Goal: Task Accomplishment & Management: Manage account settings

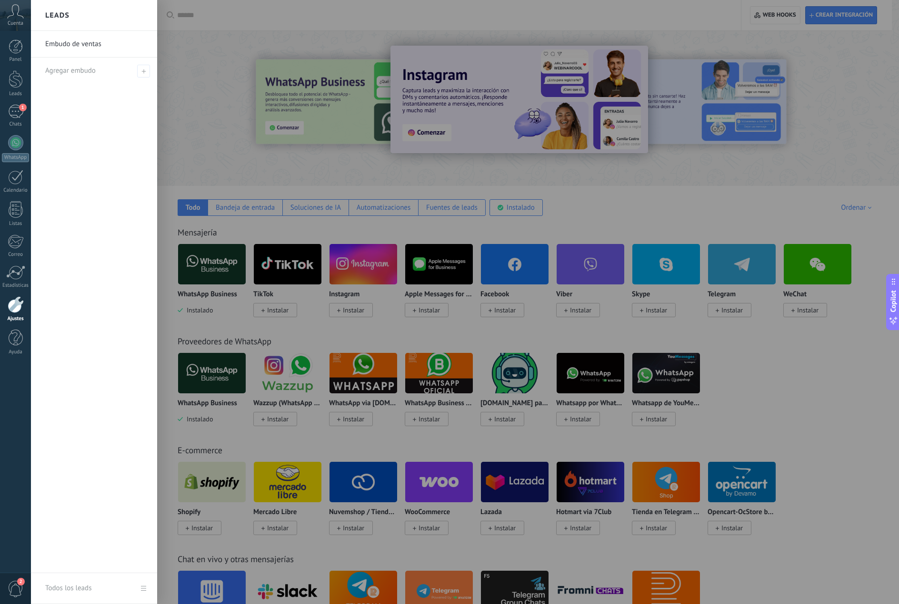
click at [161, 64] on div at bounding box center [480, 302] width 899 height 604
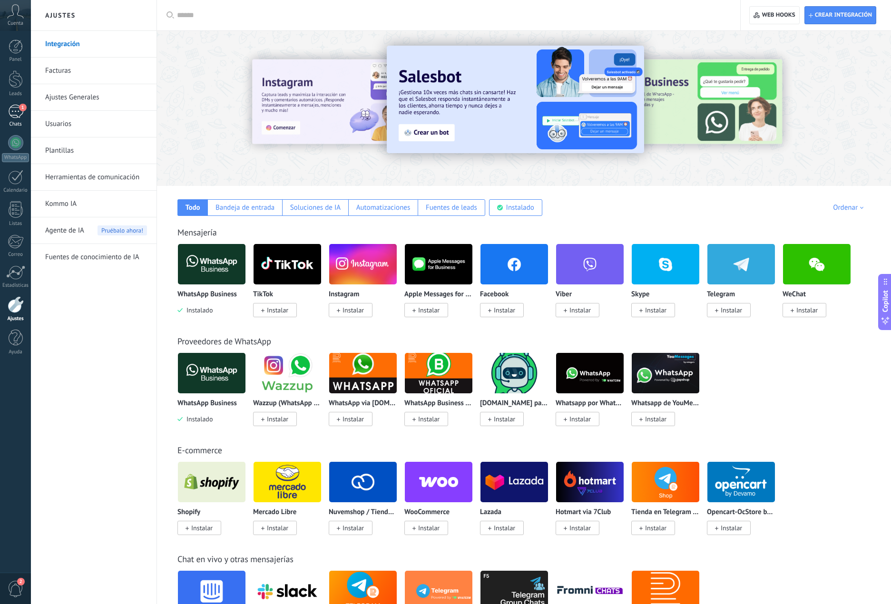
click at [17, 118] on div "1" at bounding box center [15, 112] width 15 height 14
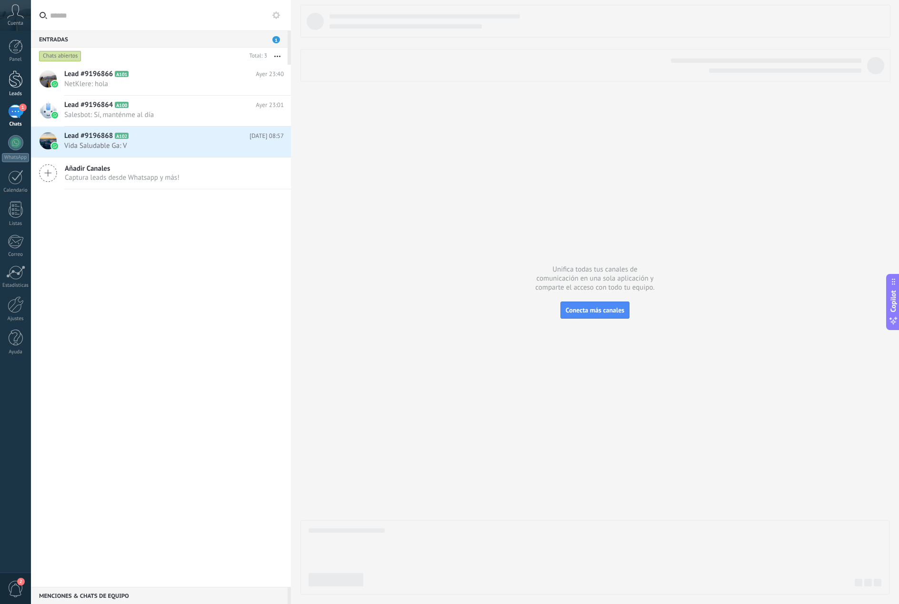
click at [19, 74] on div at bounding box center [16, 79] width 14 height 18
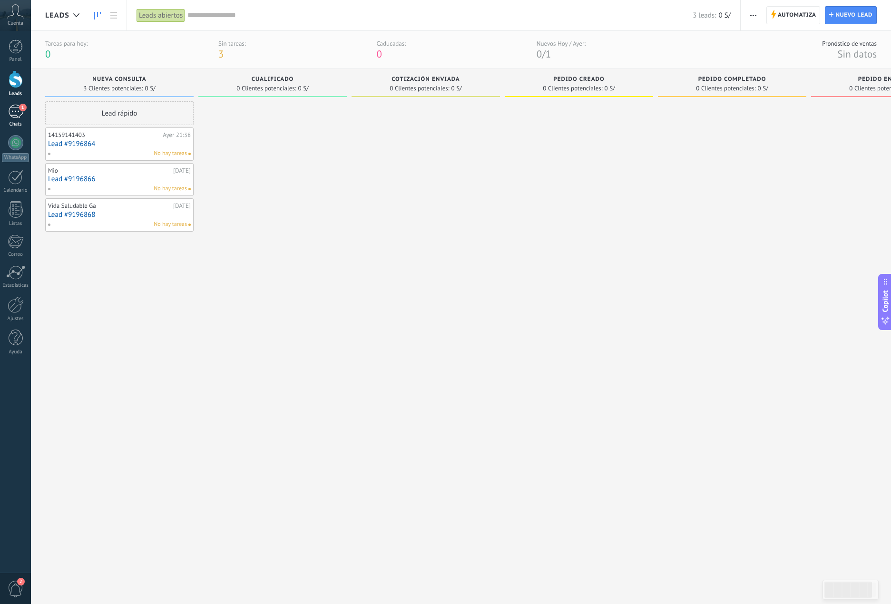
click at [15, 117] on div "1" at bounding box center [15, 112] width 15 height 14
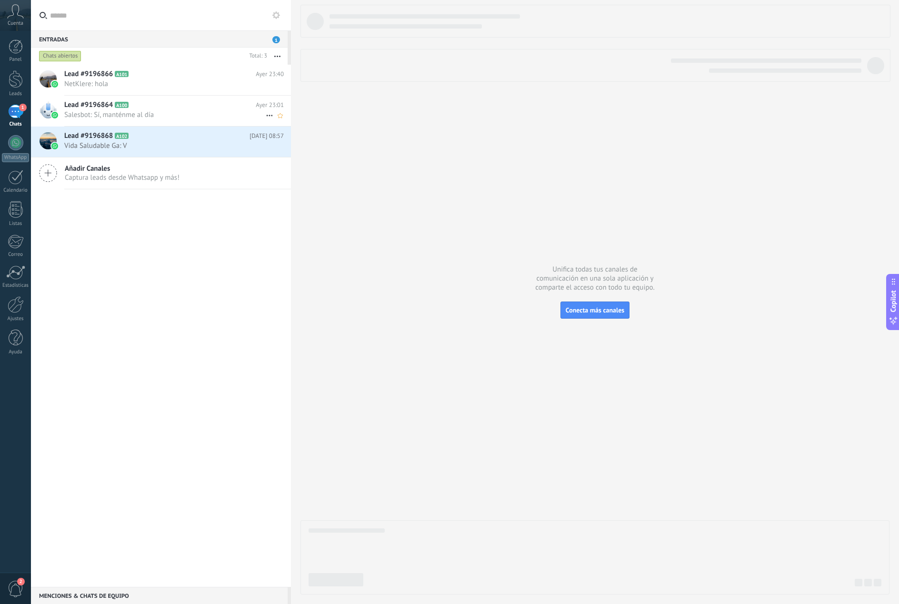
drag, startPoint x: 16, startPoint y: 113, endPoint x: 42, endPoint y: 116, distance: 26.3
click at [16, 113] on div "1" at bounding box center [15, 112] width 15 height 14
click at [223, 296] on div "Lead #9196866 A101 [DATE] 23:40 NetKlere: hola Lead #9196864 A100" at bounding box center [161, 326] width 260 height 523
click at [186, 76] on h2 "Lead #9196866 A101" at bounding box center [159, 74] width 191 height 10
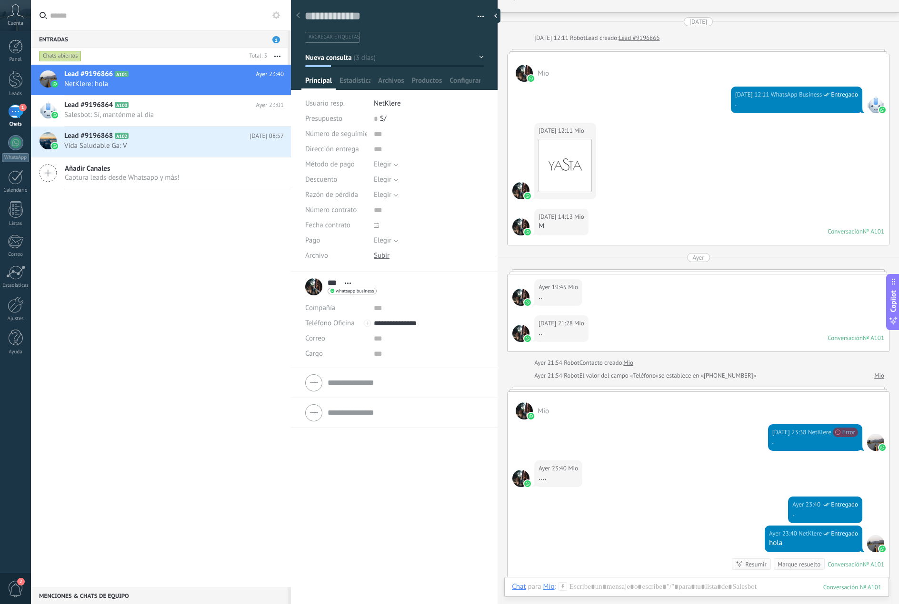
scroll to position [17, 0]
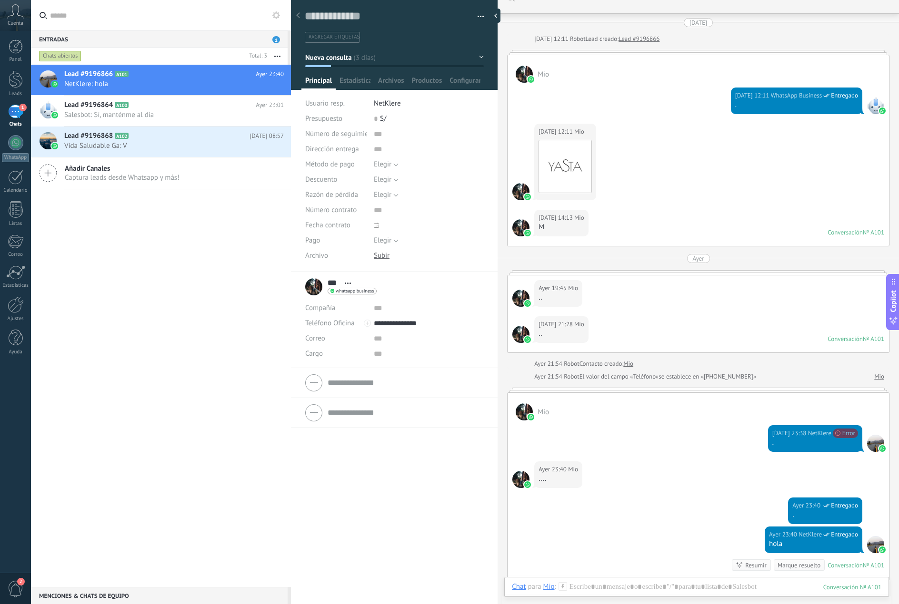
click at [519, 192] on div at bounding box center [520, 191] width 17 height 17
click at [525, 234] on img at bounding box center [527, 233] width 7 height 7
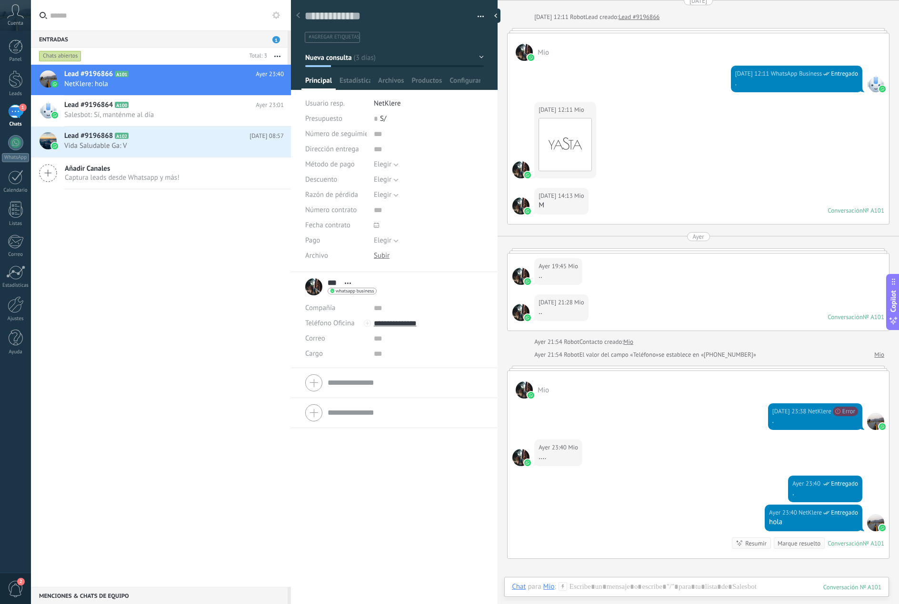
scroll to position [112, 0]
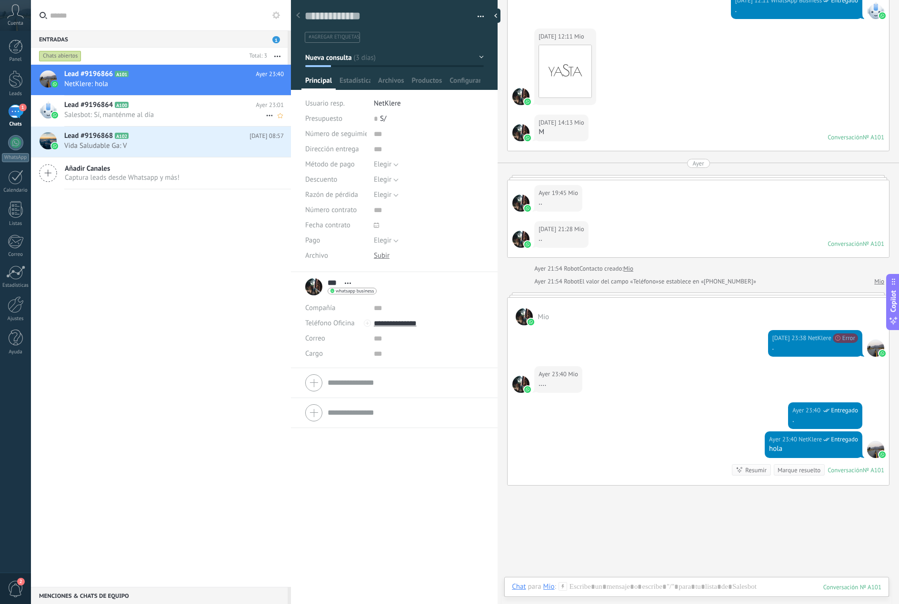
click at [133, 106] on icon at bounding box center [136, 105] width 10 height 10
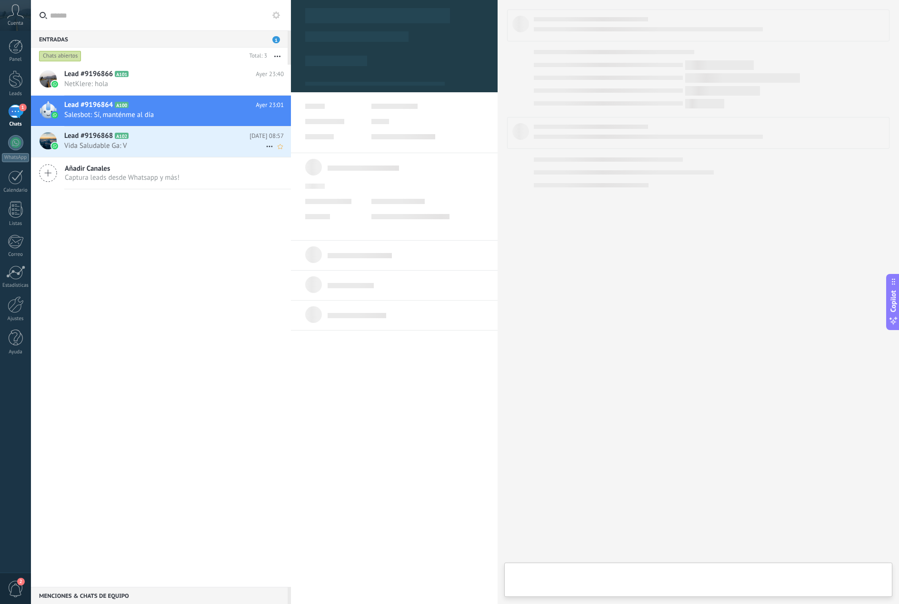
scroll to position [14, 0]
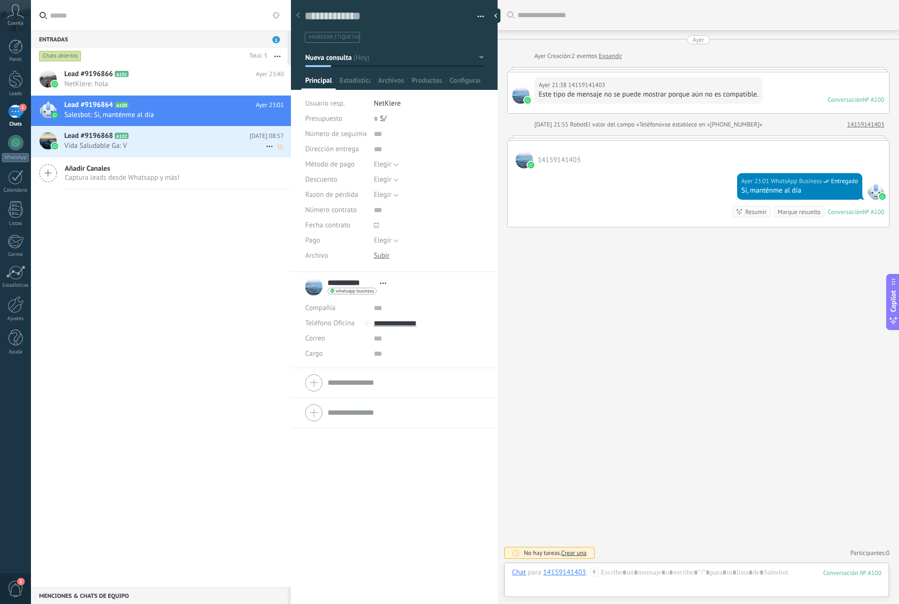
click at [99, 146] on span "Vida Saludable Ga: V" at bounding box center [164, 145] width 201 height 9
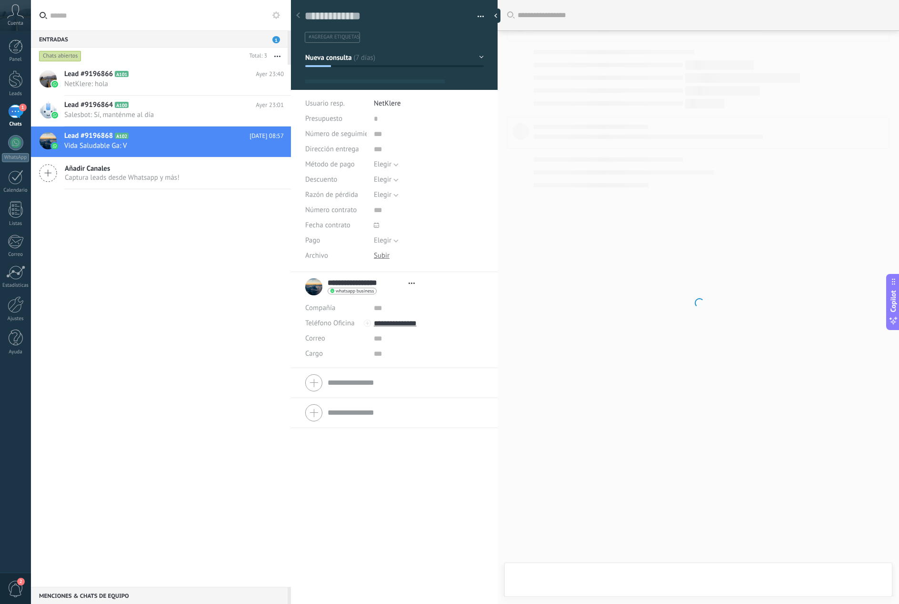
scroll to position [14, 0]
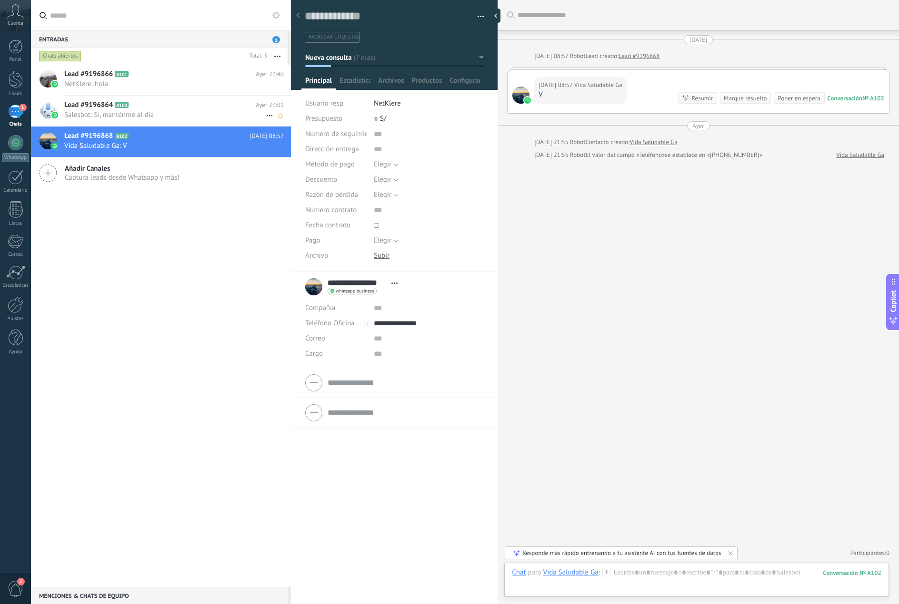
click at [88, 106] on span "Lead #9196864" at bounding box center [88, 105] width 49 height 10
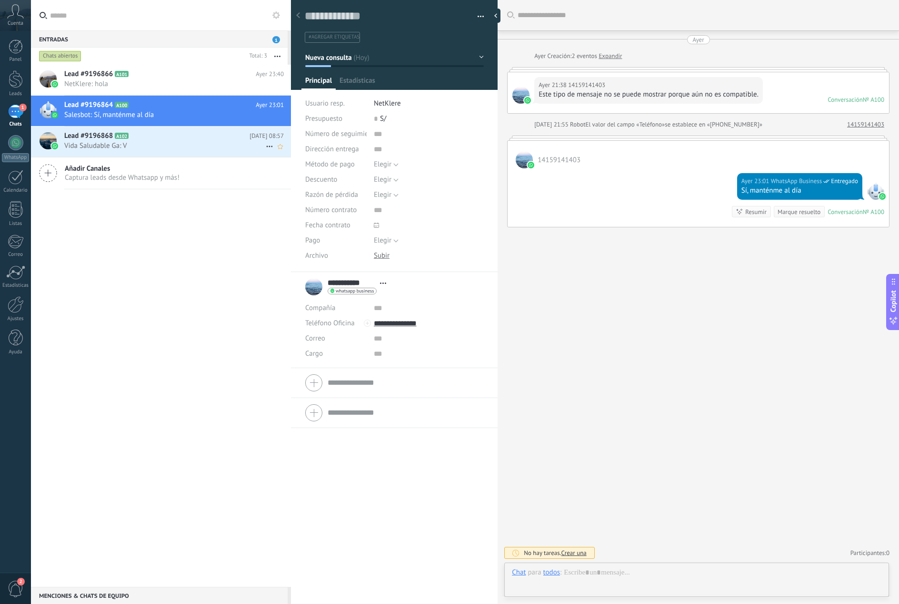
scroll to position [14, 0]
click at [81, 82] on span "NetKlere: hola" at bounding box center [164, 83] width 201 height 9
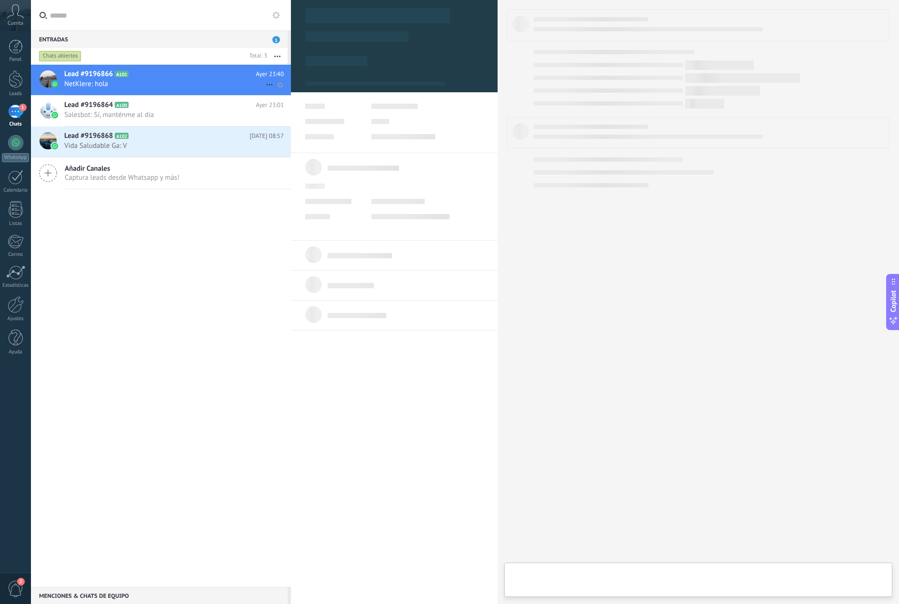
type textarea "**********"
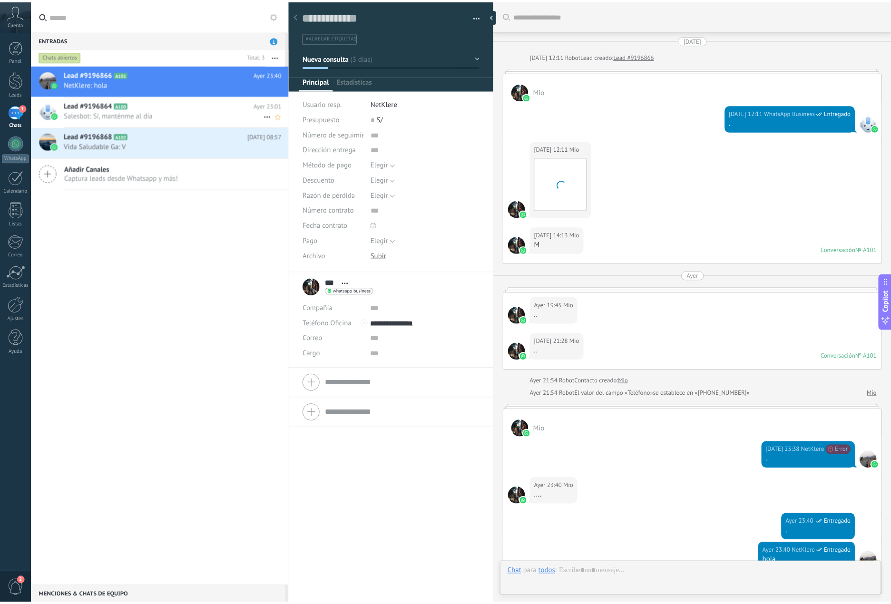
scroll to position [160, 0]
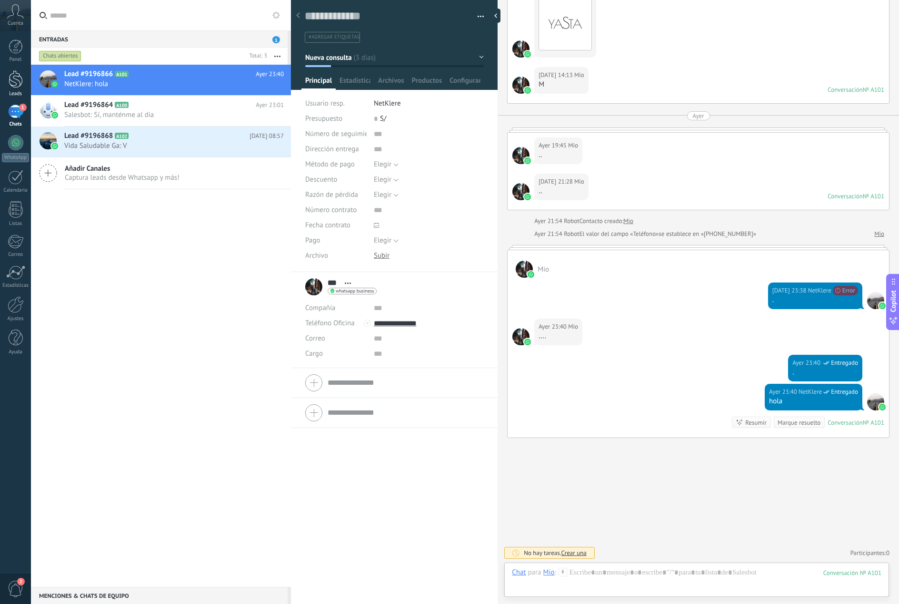
click at [16, 91] on div "Leads" at bounding box center [16, 94] width 28 height 6
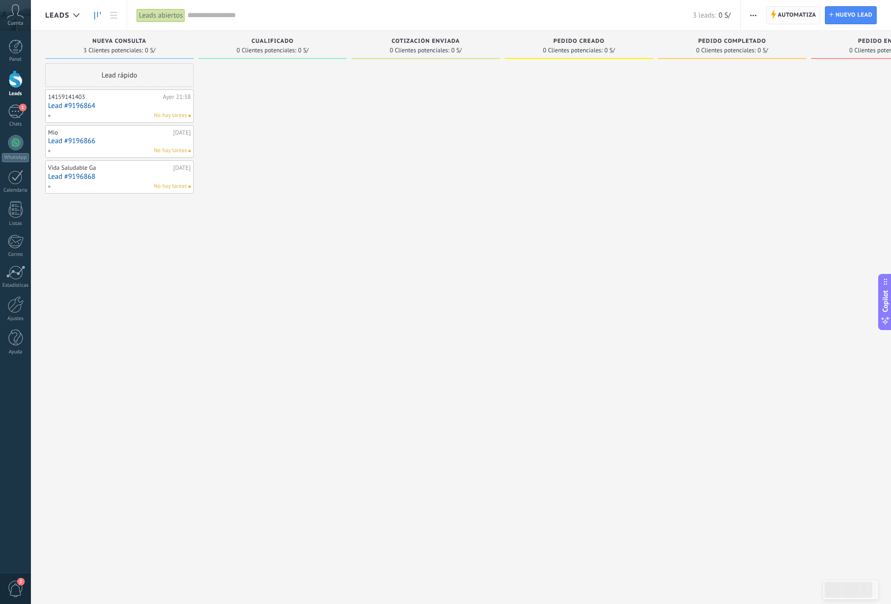
click at [800, 9] on span "Automatiza" at bounding box center [797, 15] width 39 height 17
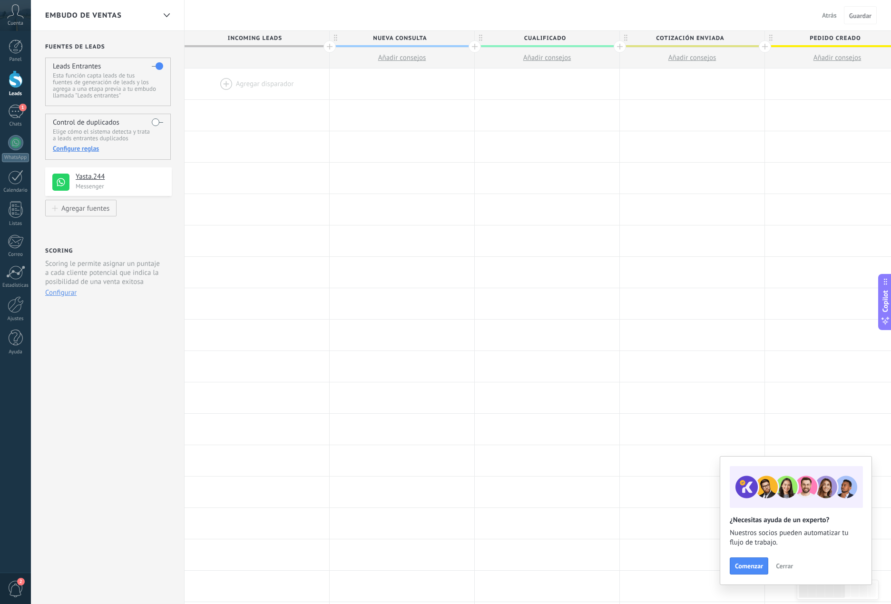
drag, startPoint x: 221, startPoint y: 36, endPoint x: 287, endPoint y: 40, distance: 65.8
click at [319, 43] on span "Incoming leads" at bounding box center [255, 38] width 140 height 15
click at [266, 40] on span "Incoming leads" at bounding box center [254, 38] width 140 height 15
click at [782, 564] on span "Cerrar" at bounding box center [784, 566] width 17 height 7
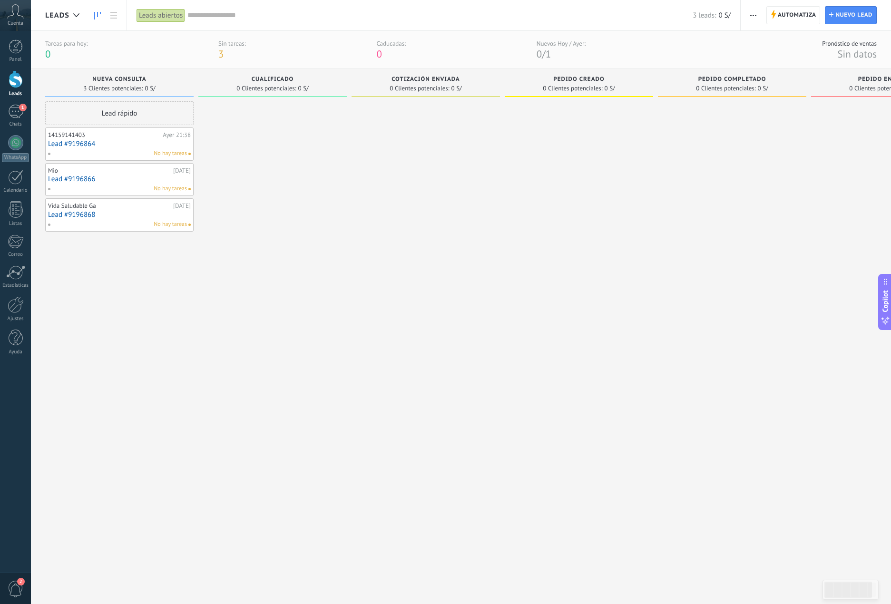
drag, startPoint x: 178, startPoint y: 293, endPoint x: 336, endPoint y: 298, distance: 158.1
click at [336, 298] on div "Leads Entrantes Solicitudes: 0 0 0 0 0 0 0 0 0 Nueva consulta 3 Clientes potenc…" at bounding box center [509, 325] width 929 height 513
drag, startPoint x: 845, startPoint y: 586, endPoint x: 855, endPoint y: 589, distance: 9.9
click at [850, 588] on div at bounding box center [849, 590] width 48 height 16
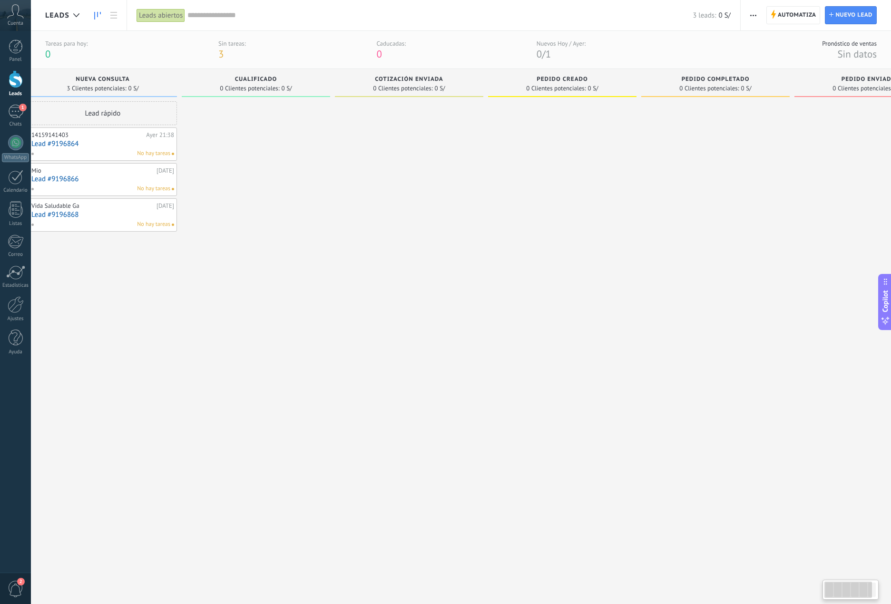
click at [860, 591] on div at bounding box center [849, 590] width 48 height 16
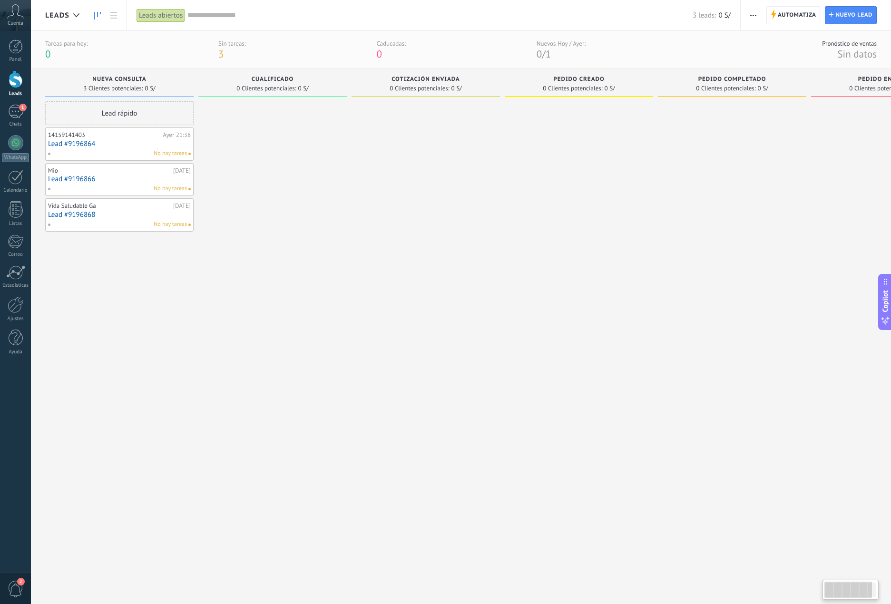
drag, startPoint x: 853, startPoint y: 590, endPoint x: 666, endPoint y: 510, distance: 204.0
click at [752, 580] on body ".abccls-1,.abccls-2{fill-rule:evenodd}.abccls-2{fill:#fff} .abfcls-1{fill:none}…" at bounding box center [445, 302] width 891 height 604
click at [14, 178] on div at bounding box center [15, 177] width 15 height 15
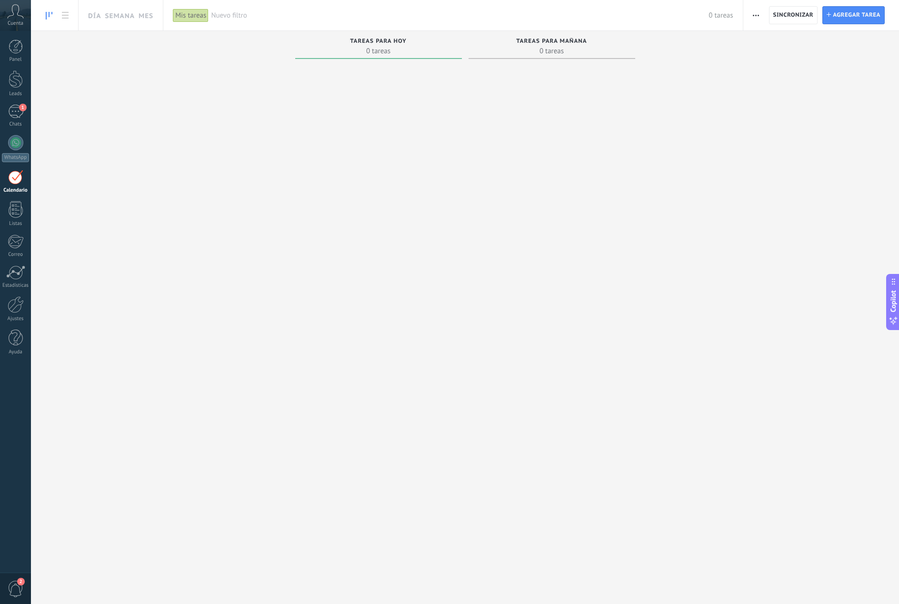
click at [864, 230] on div "Tareas completas 0 tareas Tareas caducadas 0 tareas Tareas para [DATE] 0 tareas…" at bounding box center [465, 306] width 868 height 550
drag, startPoint x: 3, startPoint y: 134, endPoint x: 14, endPoint y: 135, distance: 10.5
click at [4, 135] on div "Panel Leads 1 Chats WhatsApp Clientes" at bounding box center [15, 203] width 31 height 326
drag, startPoint x: 14, startPoint y: 138, endPoint x: 14, endPoint y: 144, distance: 5.7
click at [14, 139] on div at bounding box center [15, 142] width 15 height 15
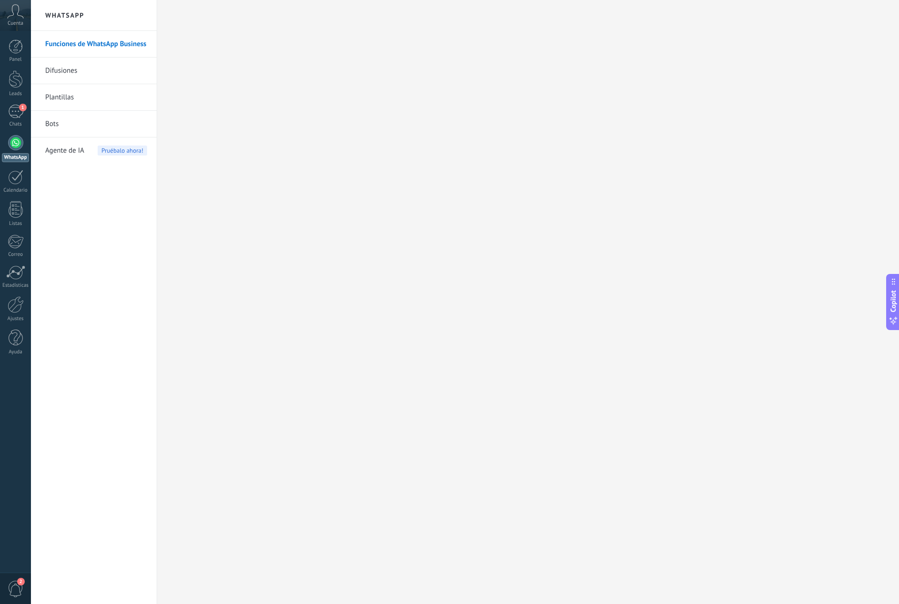
click at [13, 155] on div "WhatsApp" at bounding box center [15, 157] width 27 height 9
click at [23, 110] on span "1" at bounding box center [23, 108] width 8 height 8
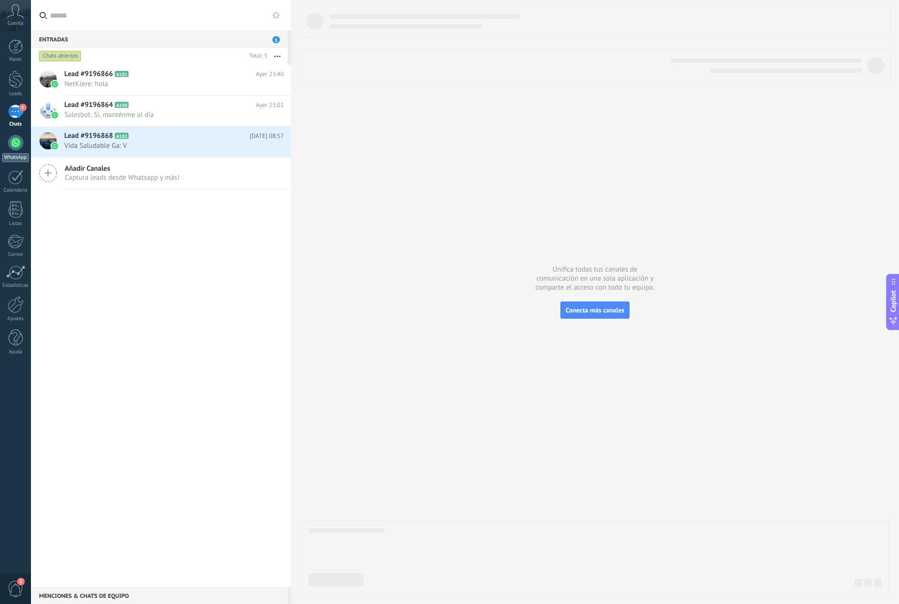
click at [14, 162] on div "WhatsApp" at bounding box center [15, 157] width 27 height 9
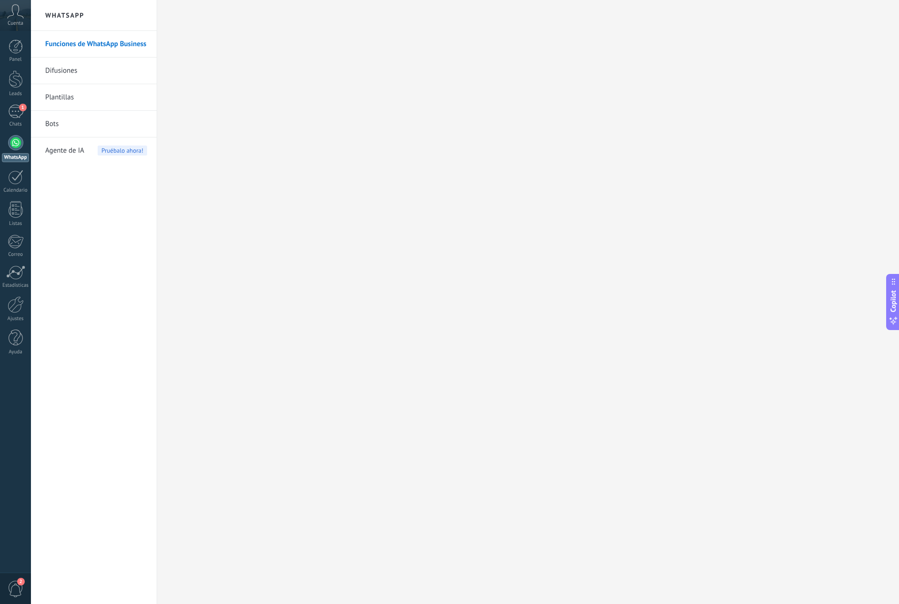
click at [82, 120] on link "Bots" at bounding box center [96, 124] width 102 height 27
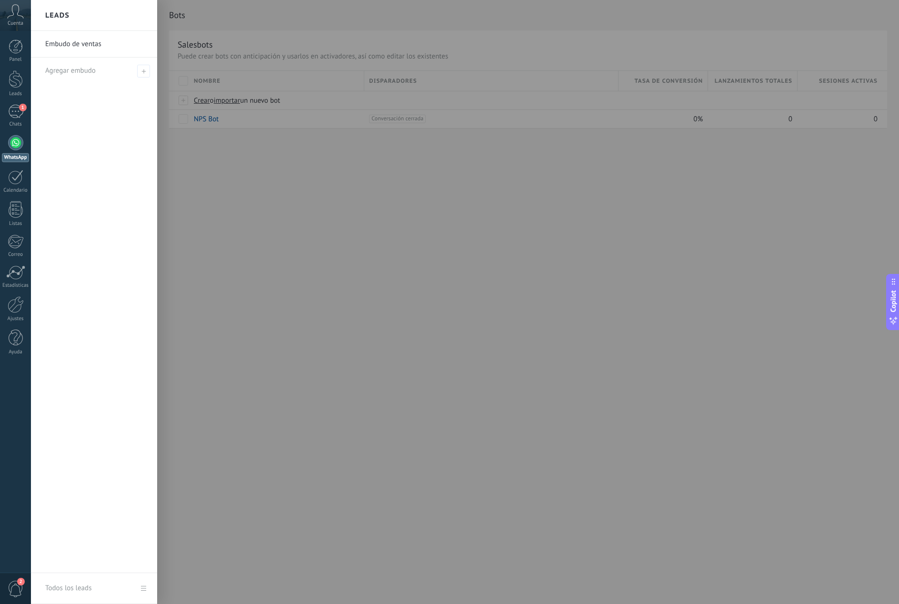
click at [20, 66] on div "Panel Leads 1 Chats WhatsApp Clientes" at bounding box center [15, 203] width 31 height 326
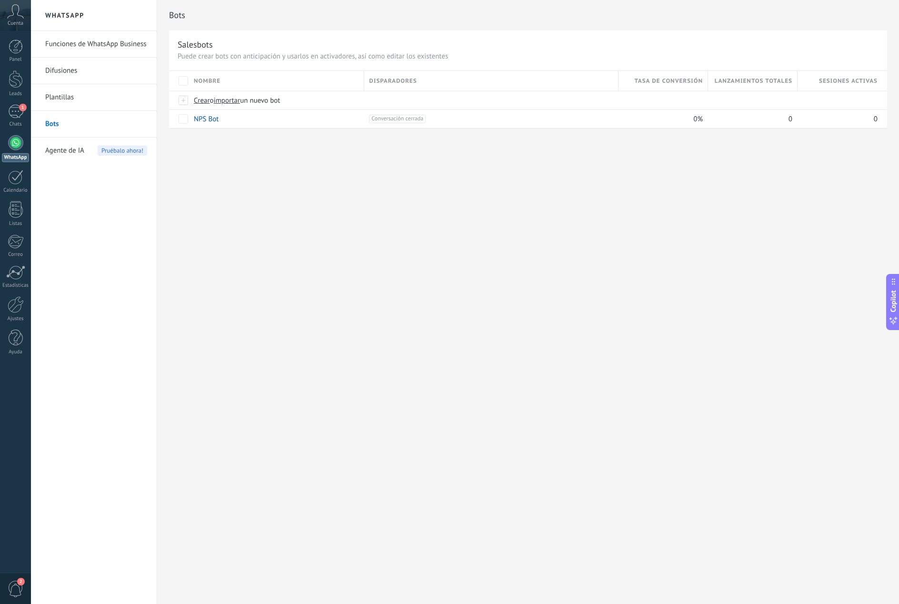
click at [19, 70] on div "Panel Leads 1 Chats WhatsApp Clientes" at bounding box center [15, 203] width 31 height 326
click at [11, 82] on div at bounding box center [16, 79] width 14 height 18
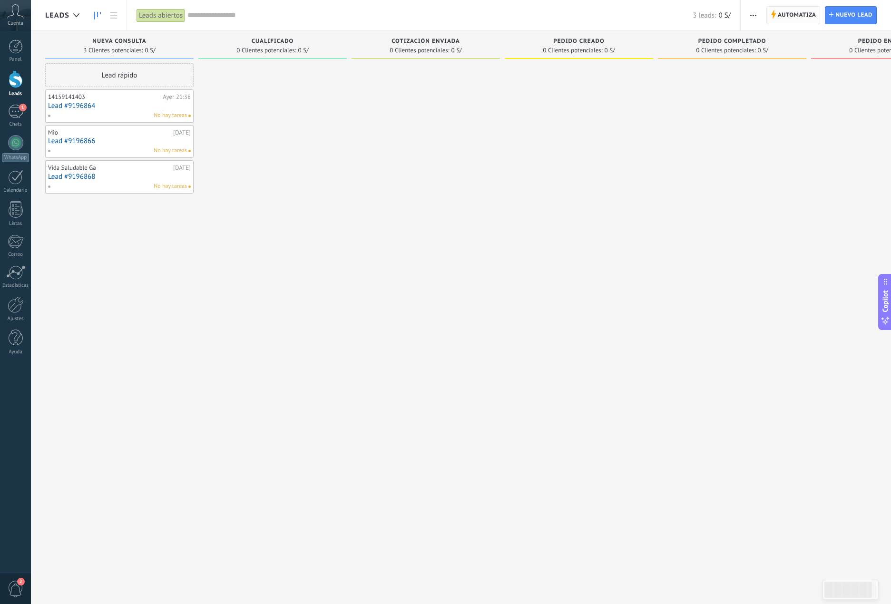
click at [781, 19] on span "Automatiza" at bounding box center [797, 15] width 39 height 17
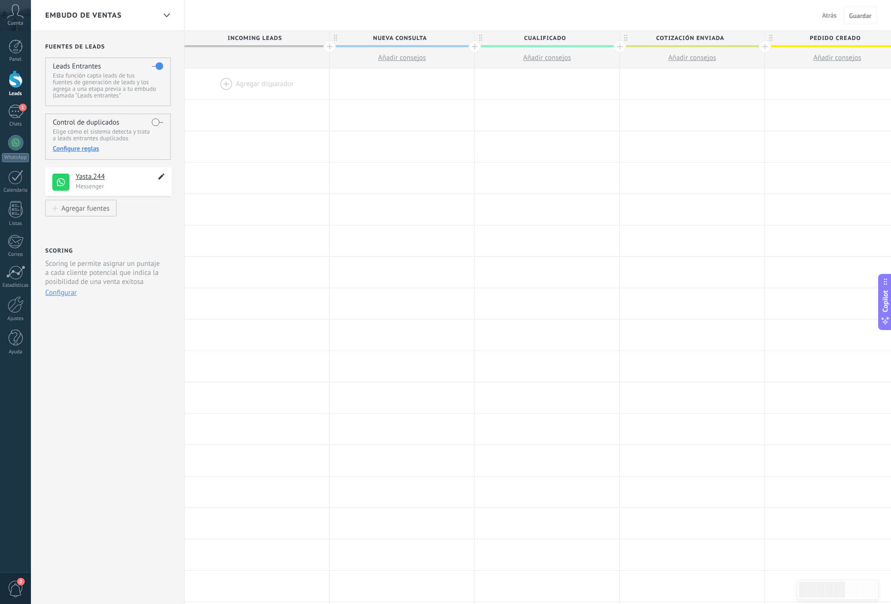
click at [157, 178] on icon at bounding box center [161, 176] width 11 height 11
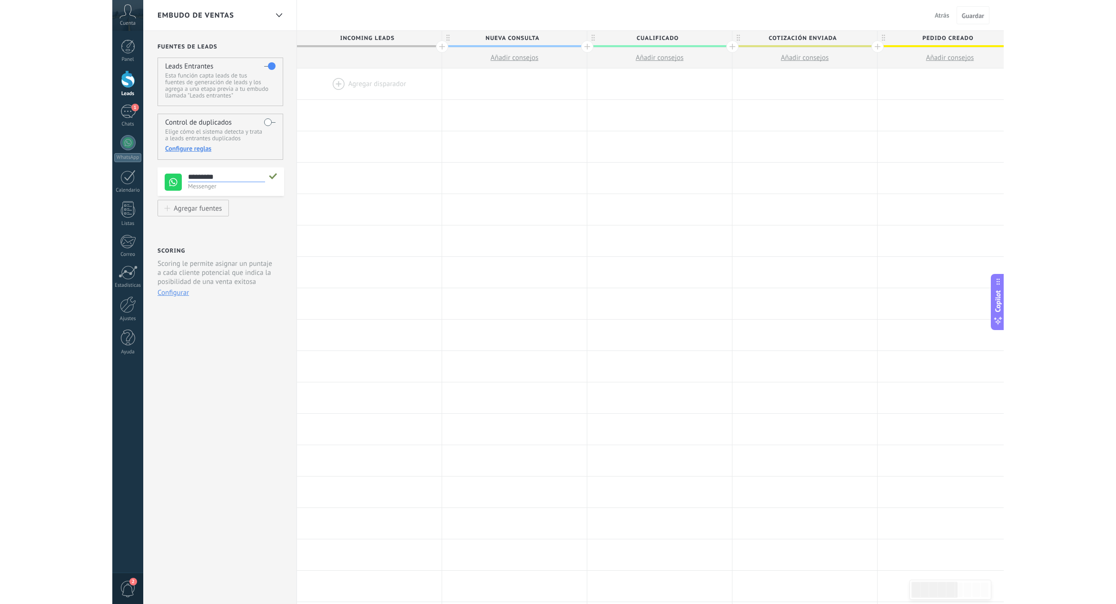
scroll to position [9, 0]
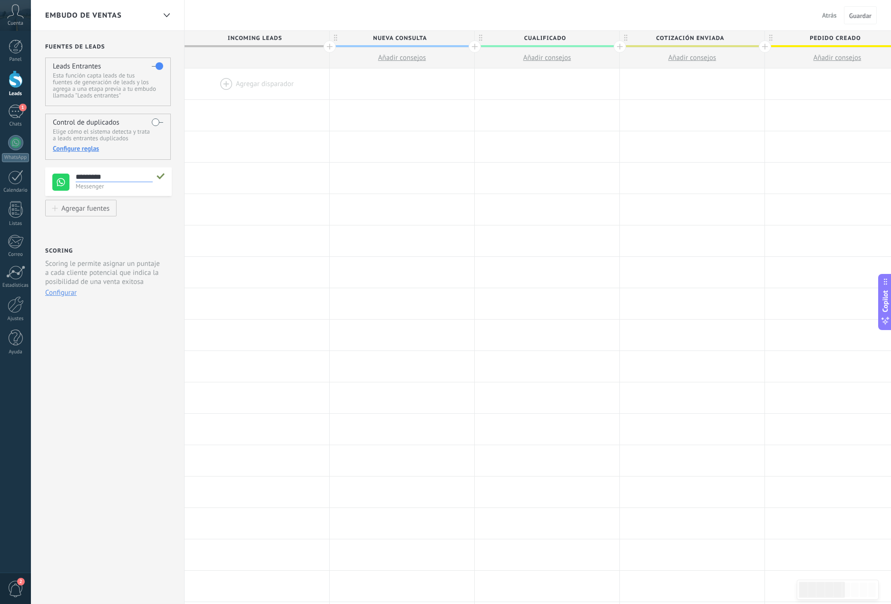
click at [152, 251] on div "Scoring Scoring le permite asignar un puntaje a cada cliente potencial que indi…" at bounding box center [108, 275] width 127 height 58
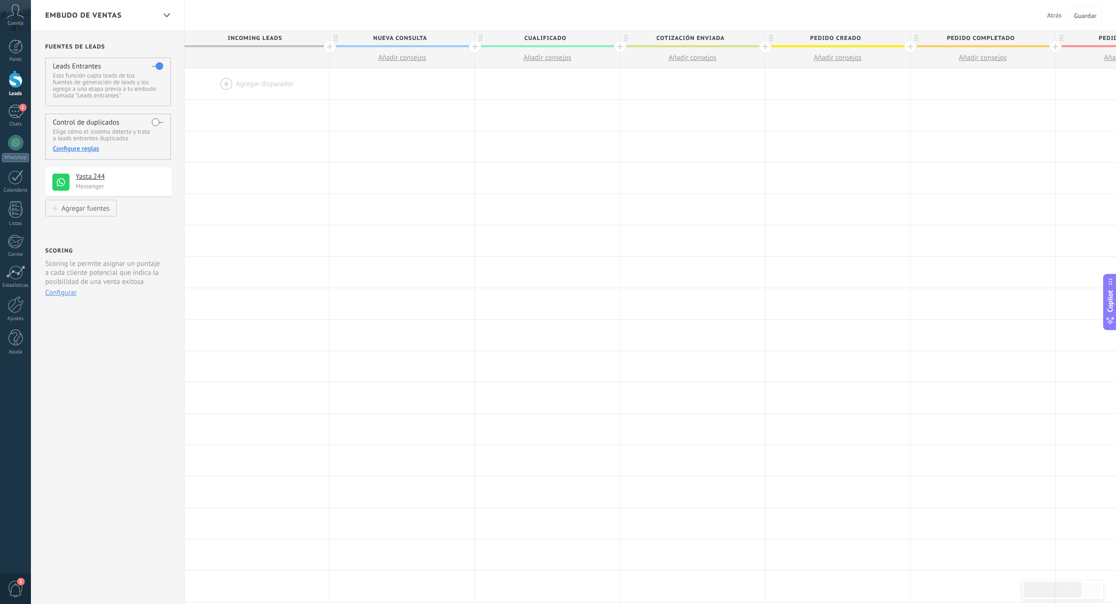
click at [898, 34] on span "Pedido completado" at bounding box center [980, 38] width 140 height 15
drag, startPoint x: 998, startPoint y: 34, endPoint x: 1005, endPoint y: 44, distance: 11.8
click at [898, 35] on input "**********" at bounding box center [981, 38] width 126 height 14
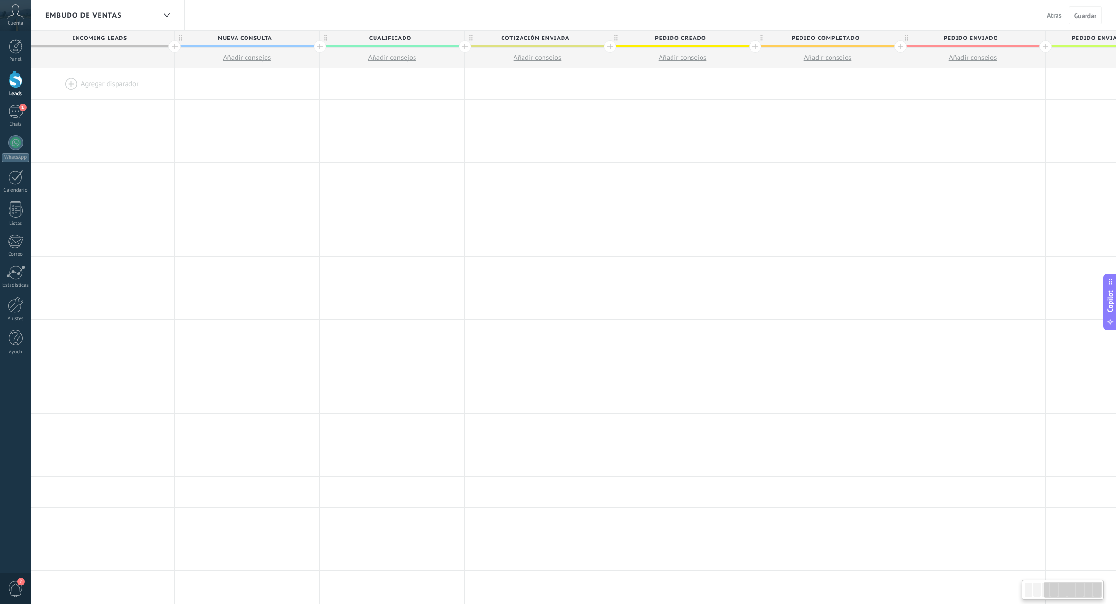
scroll to position [0, 0]
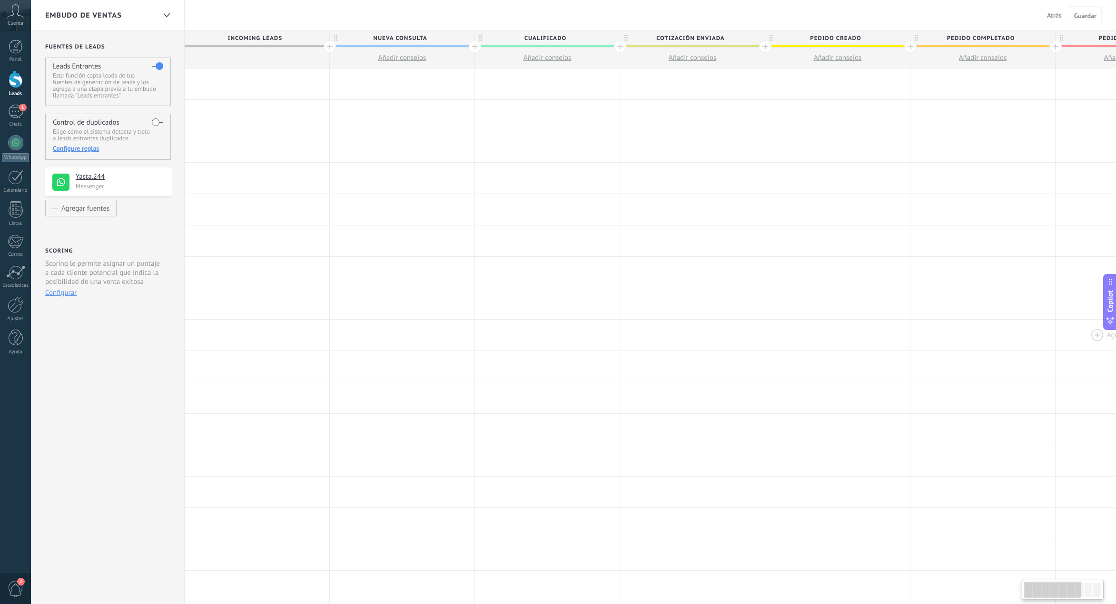
drag, startPoint x: 1075, startPoint y: 593, endPoint x: 1096, endPoint y: 333, distance: 260.7
click at [898, 591] on div at bounding box center [1053, 590] width 58 height 16
click at [898, 15] on span "Atrás" at bounding box center [1054, 15] width 15 height 9
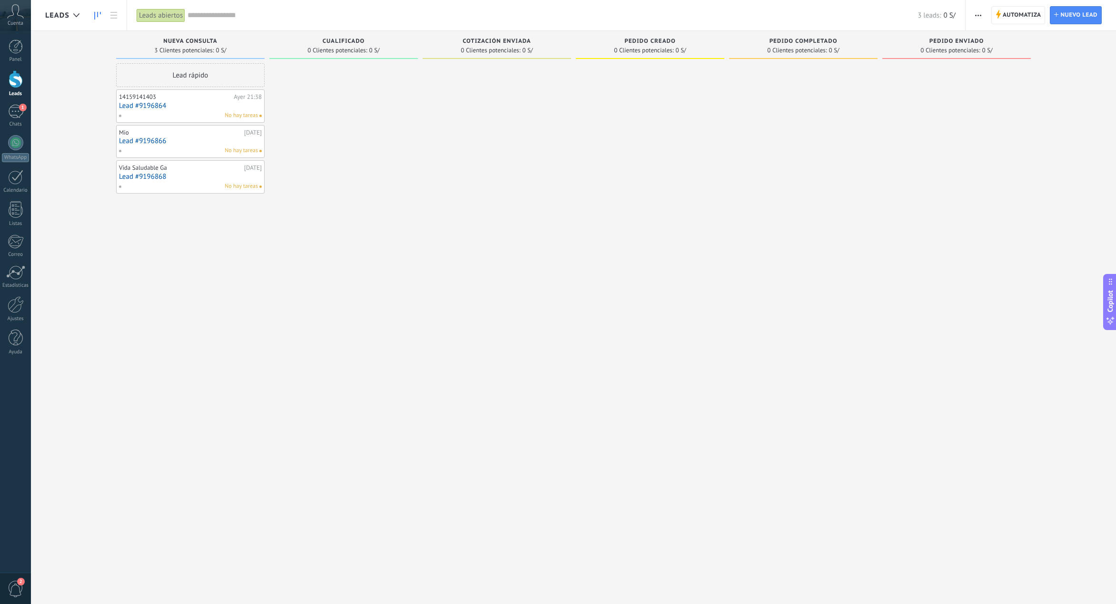
drag, startPoint x: 650, startPoint y: 40, endPoint x: 680, endPoint y: 41, distance: 30.0
click at [650, 40] on span "Pedido creado" at bounding box center [649, 41] width 51 height 7
click at [667, 43] on span "Pedido creado" at bounding box center [649, 41] width 51 height 7
click at [629, 40] on span "Pedido creado" at bounding box center [649, 41] width 51 height 7
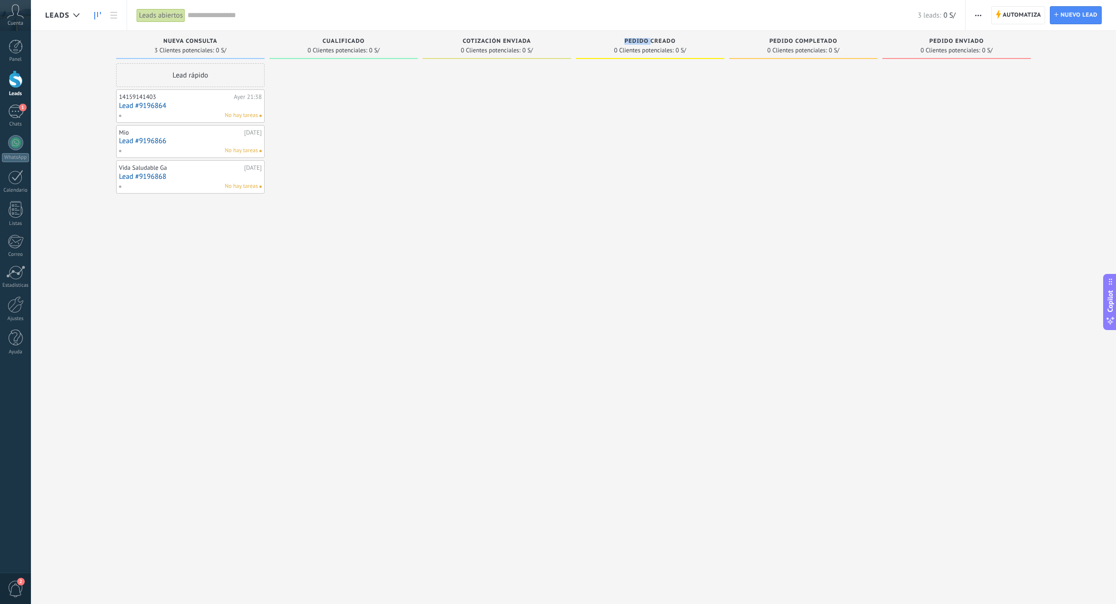
click at [629, 40] on span "Pedido creado" at bounding box center [649, 41] width 51 height 7
type input "*"
click at [650, 46] on div "Pedido creado" at bounding box center [650, 42] width 139 height 8
click at [652, 37] on div "Pedido creado 0 Clientes potenciales: 0 S/" at bounding box center [650, 45] width 148 height 28
click at [651, 40] on span "Pedido creado" at bounding box center [649, 41] width 51 height 7
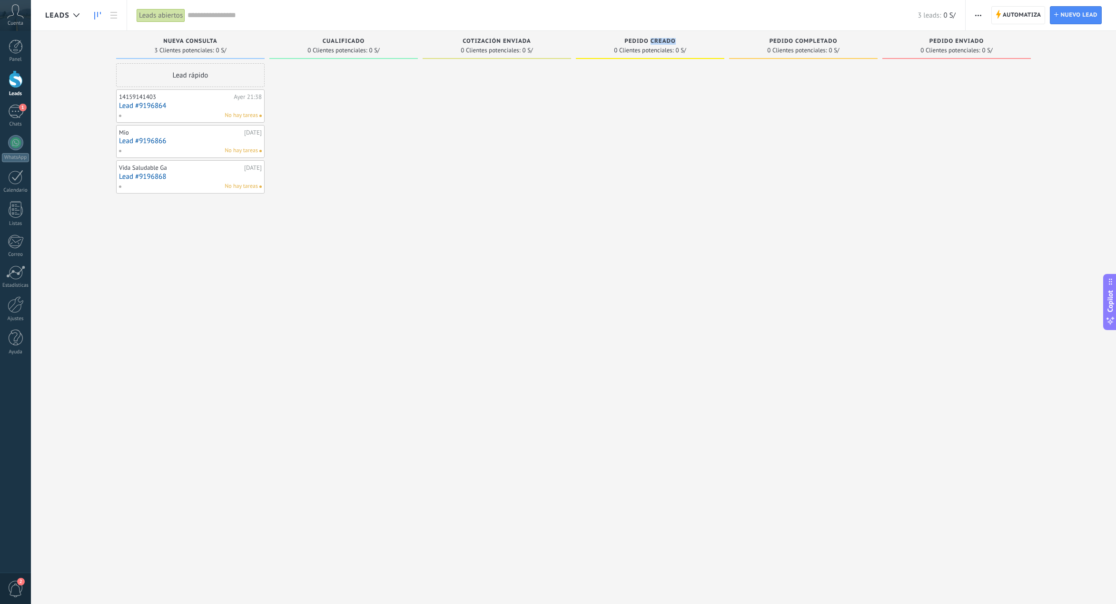
drag, startPoint x: 651, startPoint y: 40, endPoint x: 352, endPoint y: 20, distance: 300.0
click at [651, 40] on span "Pedido creado" at bounding box center [649, 41] width 51 height 7
drag, startPoint x: 207, startPoint y: 17, endPoint x: 267, endPoint y: 17, distance: 59.0
click at [217, 17] on input "text" at bounding box center [553, 15] width 730 height 10
click at [673, 34] on div "Pedido creado 0 Clientes potenciales: 0 S/" at bounding box center [650, 45] width 148 height 28
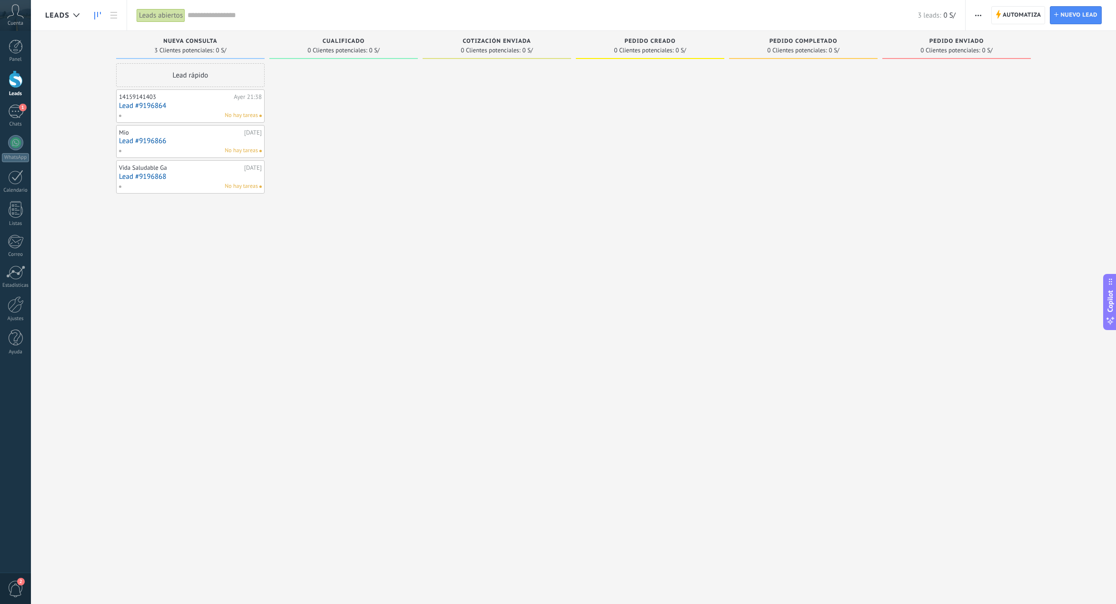
click at [672, 36] on div "Pedido creado 0 Clientes potenciales: 0 S/" at bounding box center [650, 45] width 148 height 28
click at [667, 43] on span "Pedido creado" at bounding box center [649, 41] width 51 height 7
click at [688, 40] on div "Pedido creado" at bounding box center [650, 42] width 139 height 8
click at [659, 50] on span "0 Clientes potenciales:" at bounding box center [643, 51] width 59 height 6
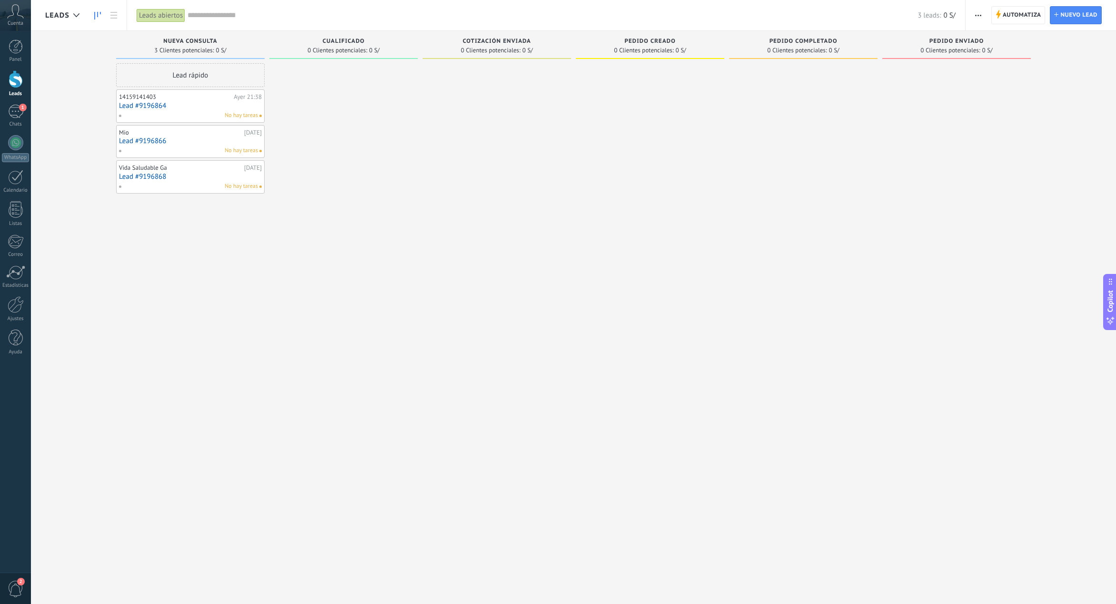
click at [797, 50] on span "0 Clientes potenciales:" at bounding box center [796, 51] width 59 height 6
click at [469, 162] on div at bounding box center [497, 303] width 148 height 480
click at [898, 54] on div "Pedido enviado 0 Clientes potenciales: 0 S/" at bounding box center [956, 45] width 148 height 28
click at [898, 50] on span "0 Clientes potenciales:" at bounding box center [949, 51] width 59 height 6
drag, startPoint x: 925, startPoint y: 49, endPoint x: 931, endPoint y: 48, distance: 6.3
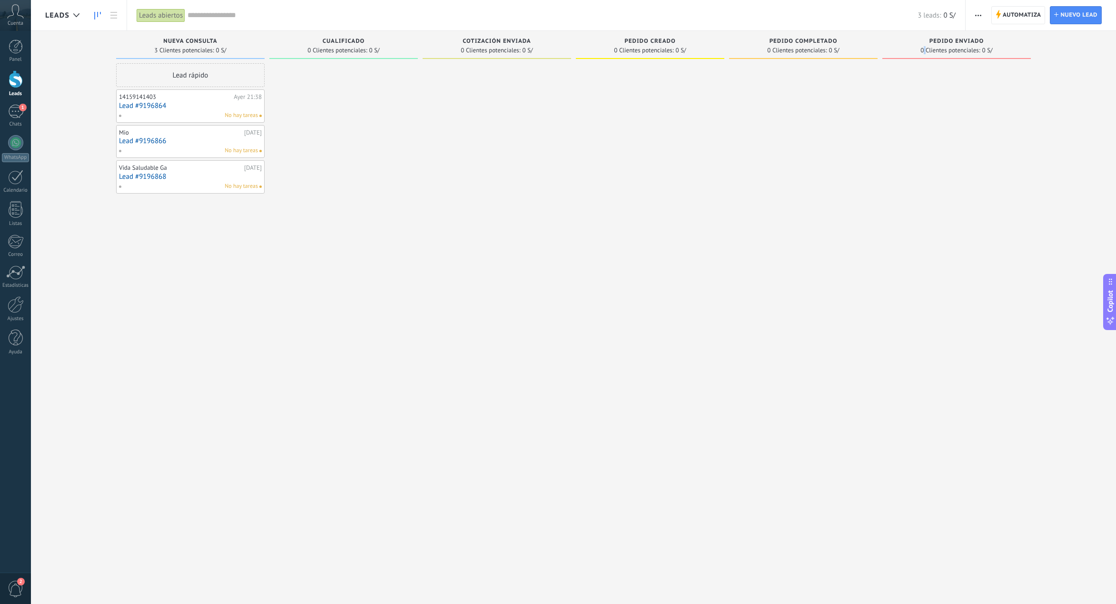
click at [898, 48] on span "0 Clientes potenciales:" at bounding box center [949, 51] width 59 height 6
click at [898, 40] on span "Pedido enviado" at bounding box center [956, 41] width 55 height 7
click at [898, 39] on span "Pedido enviado" at bounding box center [956, 41] width 55 height 7
type input "***"
click at [898, 123] on div at bounding box center [561, 302] width 1123 height 604
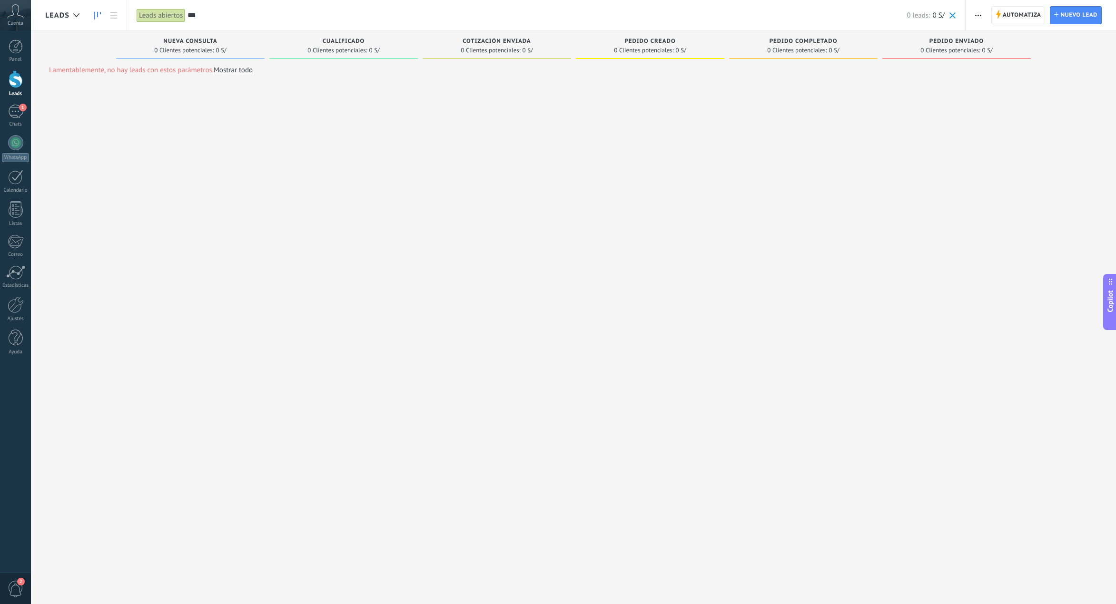
click at [898, 18] on span at bounding box center [952, 15] width 6 height 6
click at [898, 16] on button "button" at bounding box center [978, 15] width 14 height 18
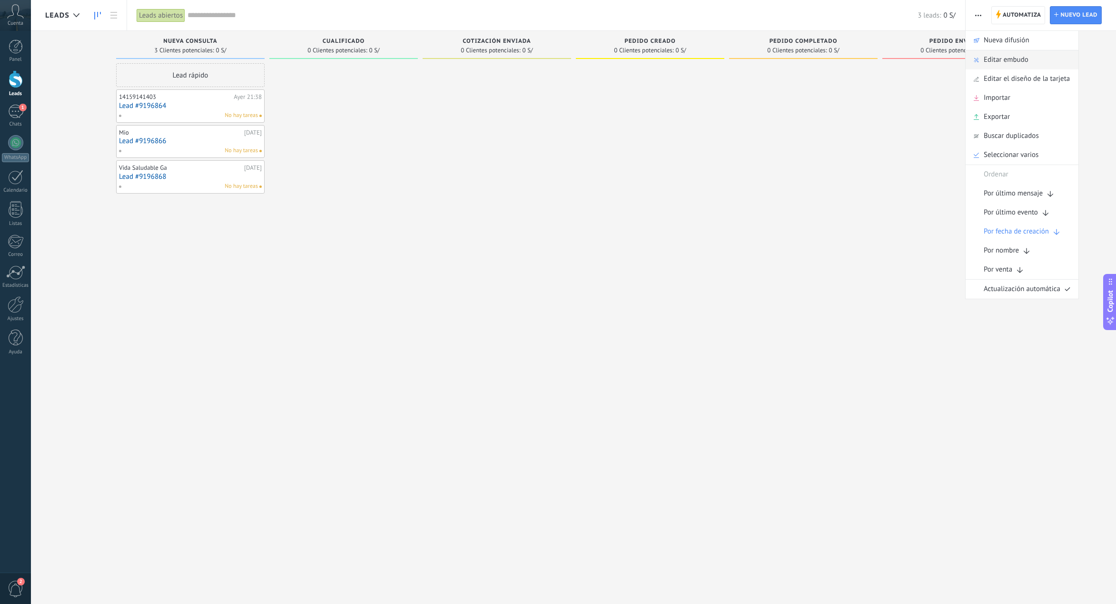
click at [898, 60] on div "Editar embudo" at bounding box center [1022, 59] width 113 height 19
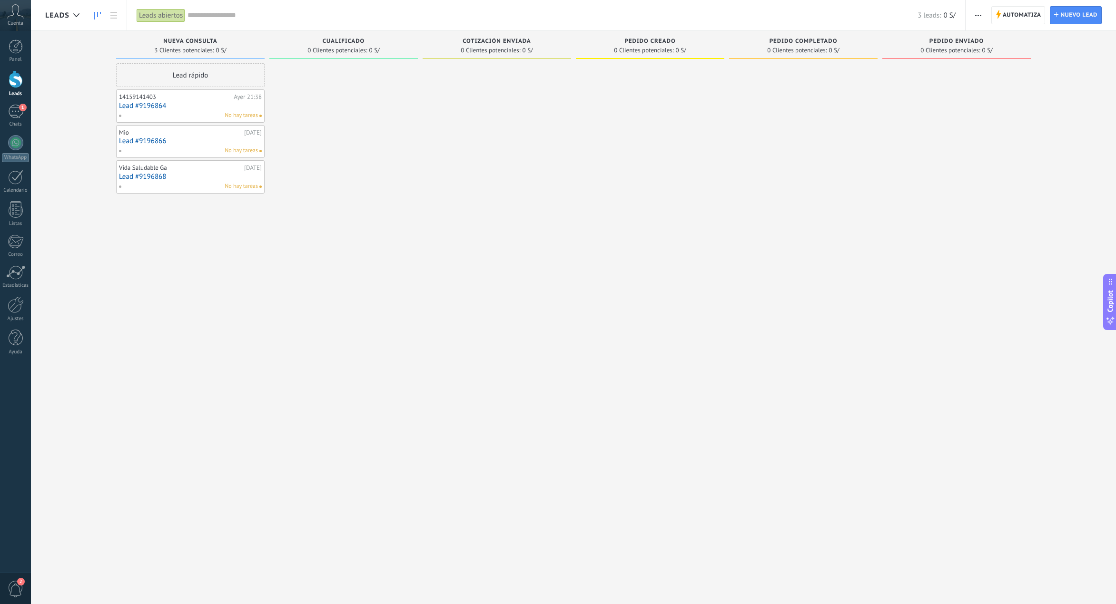
click at [160, 129] on div "Mio" at bounding box center [180, 133] width 123 height 8
click at [157, 138] on link "Lead #9196866" at bounding box center [190, 141] width 143 height 8
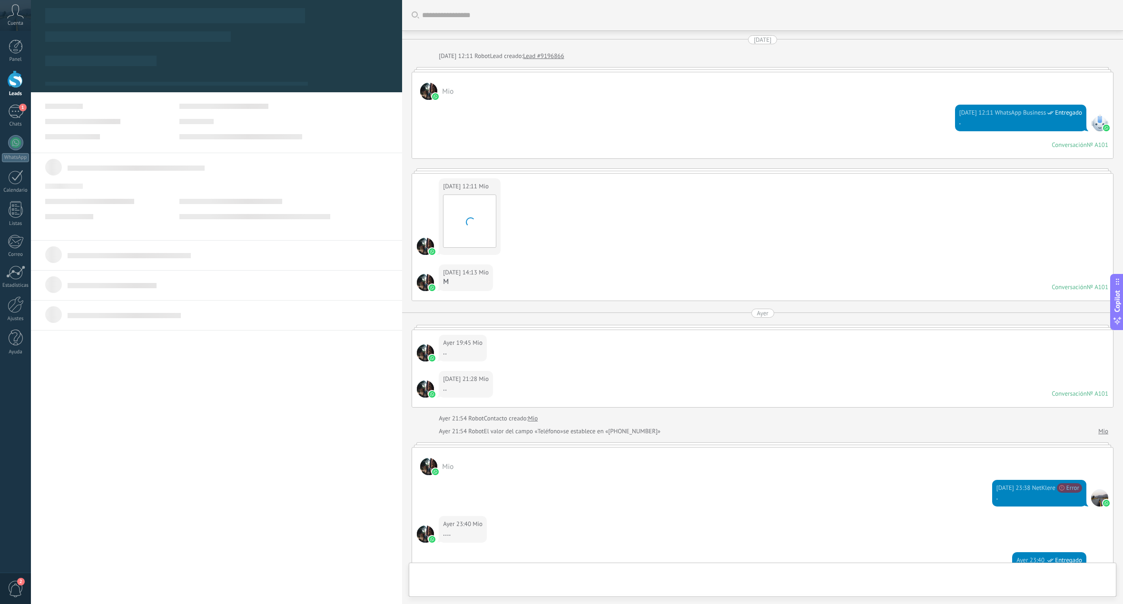
type textarea "**********"
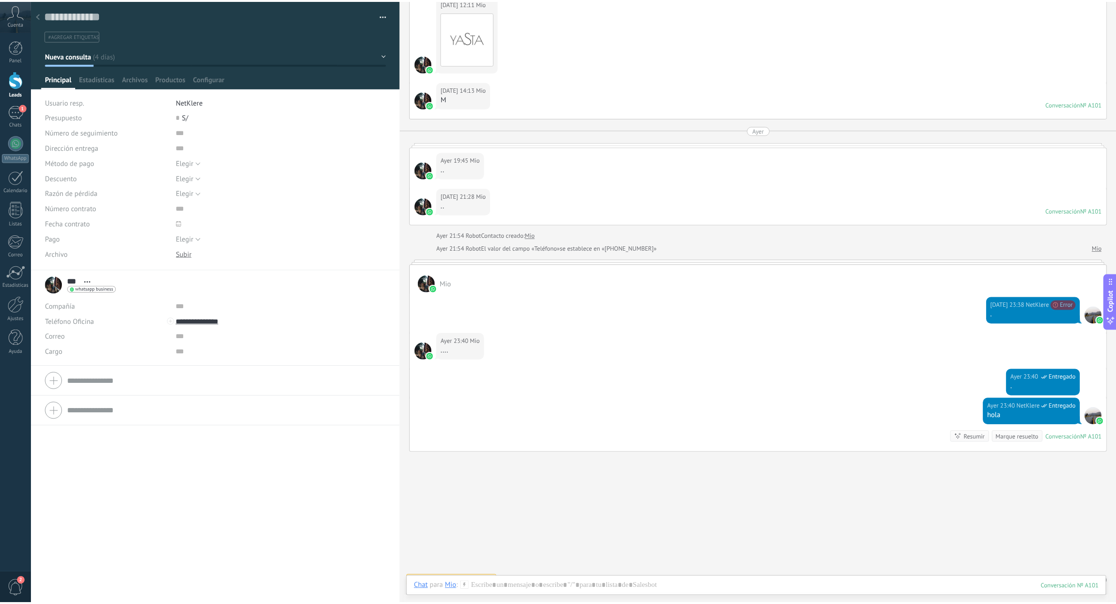
scroll to position [198, 0]
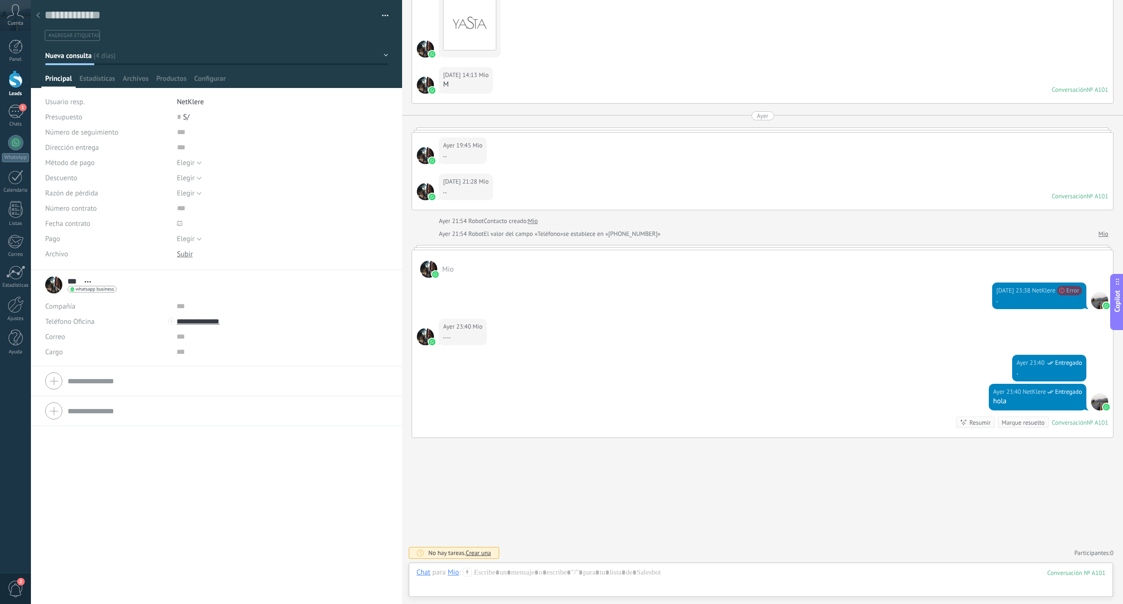
click at [898, 302] on div at bounding box center [1099, 300] width 17 height 17
click at [54, 288] on div "*** Mio *** Mio Apellido Abrir detalle Copie el nombre Desatar Contacto princip…" at bounding box center [80, 285] width 71 height 24
click at [109, 80] on span "Estadísticas" at bounding box center [97, 81] width 36 height 14
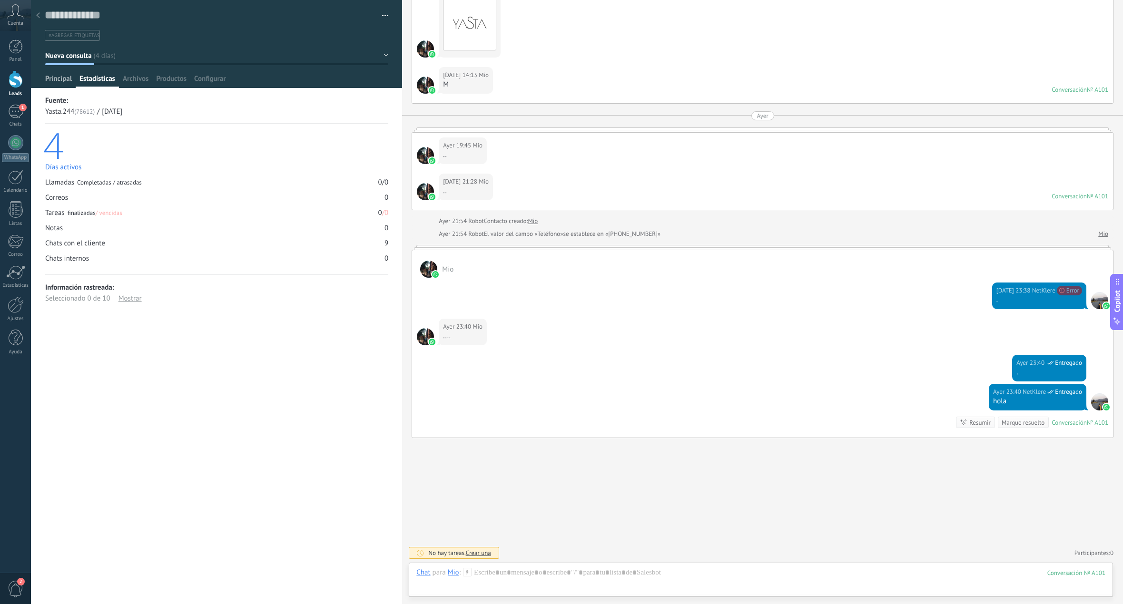
click at [49, 83] on span "Principal" at bounding box center [58, 81] width 27 height 14
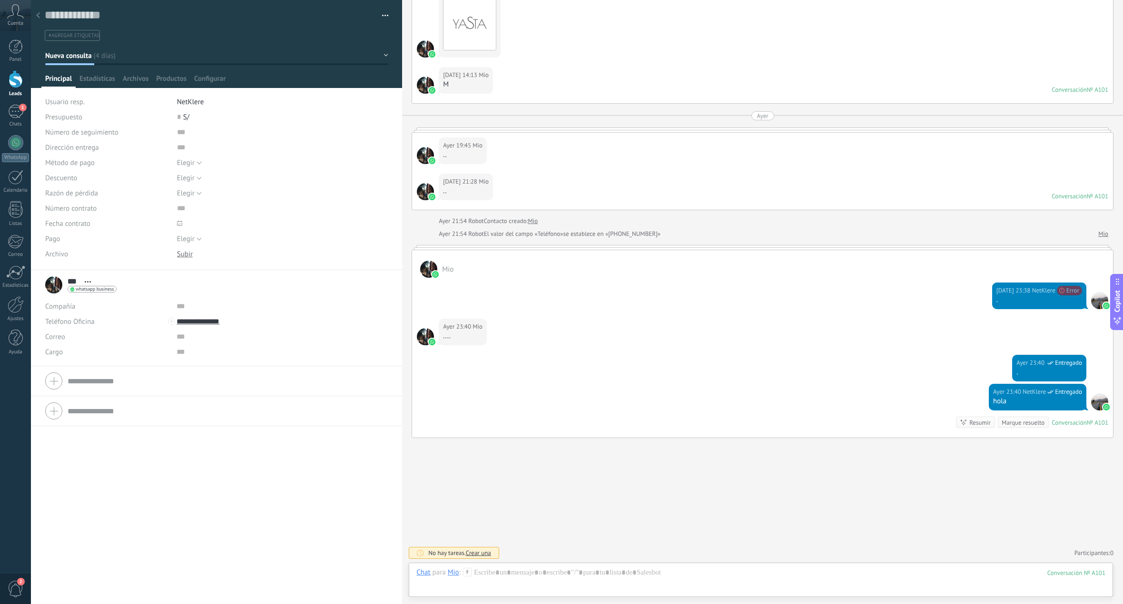
click at [42, 16] on div at bounding box center [37, 16] width 13 height 19
